Goal: Navigation & Orientation: Go to known website

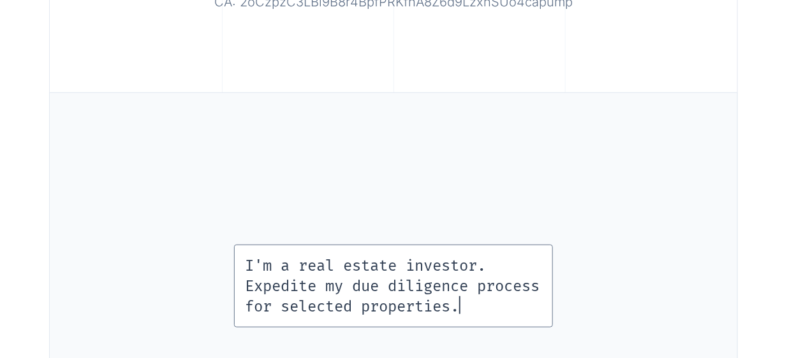
scroll to position [0, 2]
